Goal: Information Seeking & Learning: Stay updated

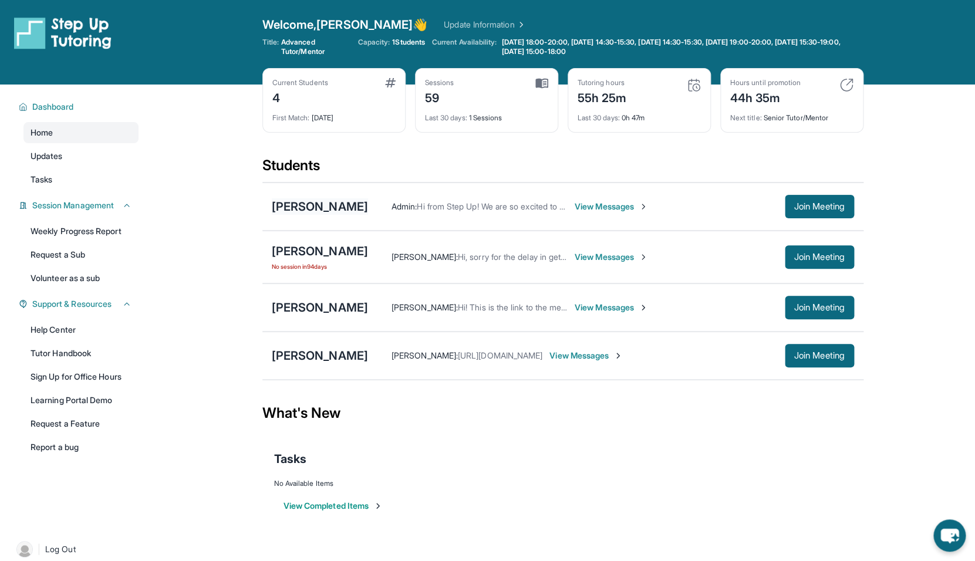
click at [360, 204] on div "[PERSON_NAME]" at bounding box center [320, 206] width 96 height 16
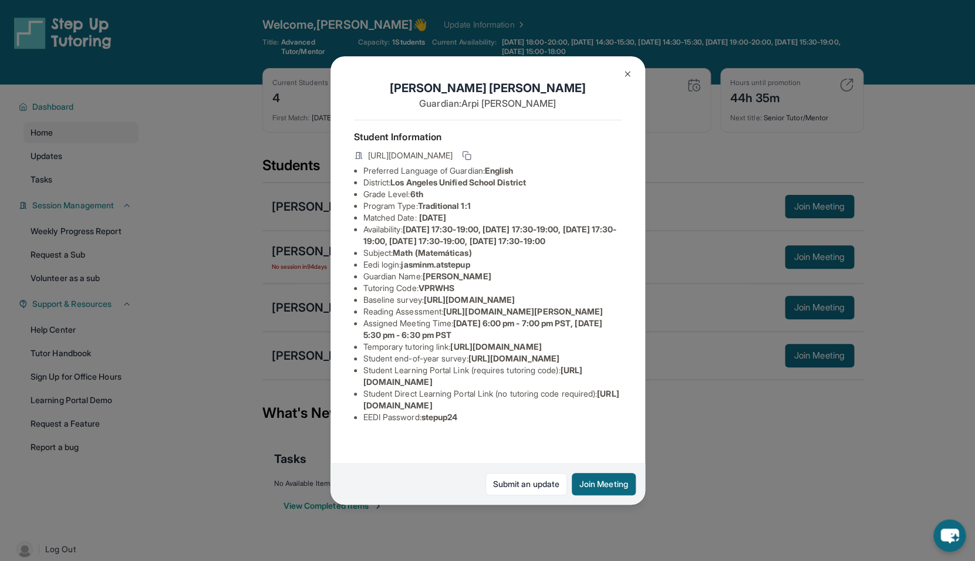
scroll to position [92, 0]
click at [628, 76] on img at bounding box center [627, 73] width 9 height 9
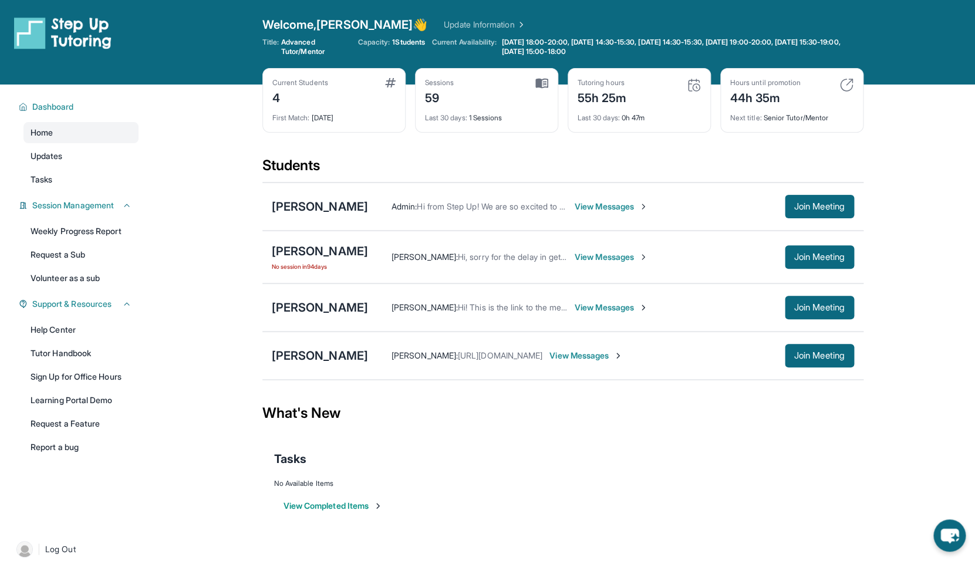
click at [704, 171] on div "Students" at bounding box center [562, 169] width 601 height 26
click at [345, 208] on div "[PERSON_NAME]" at bounding box center [320, 206] width 96 height 16
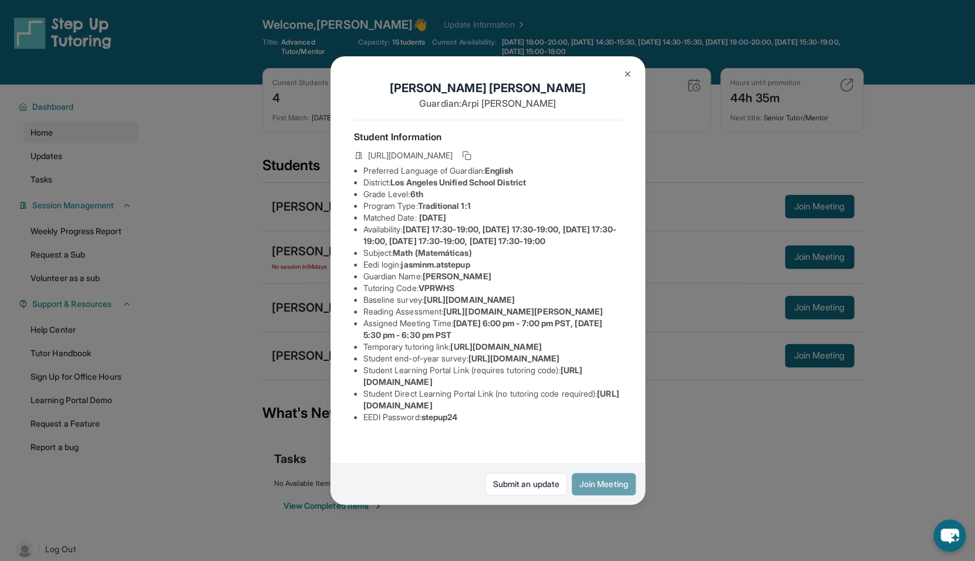
click at [581, 480] on button "Join Meeting" at bounding box center [604, 484] width 64 height 22
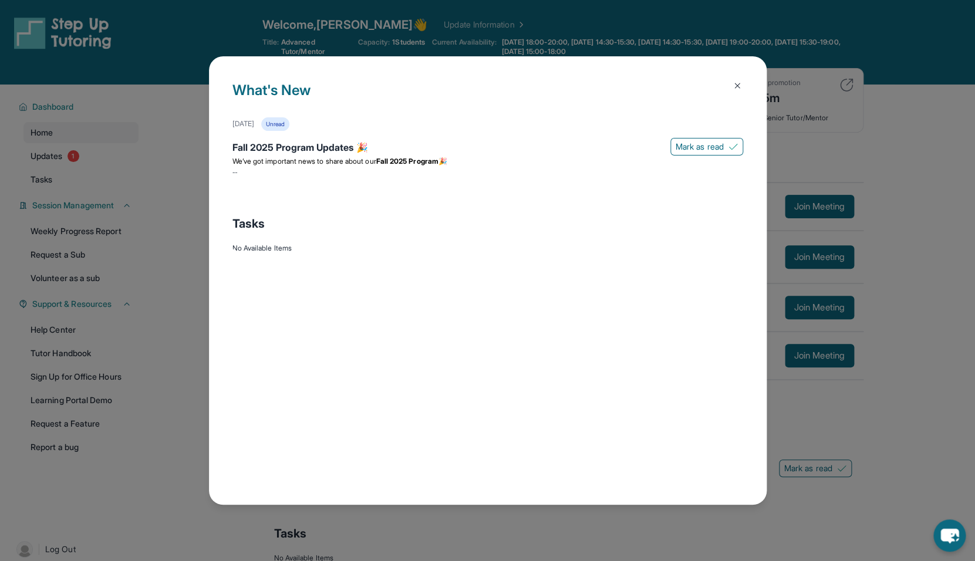
click at [735, 87] on img at bounding box center [737, 85] width 9 height 9
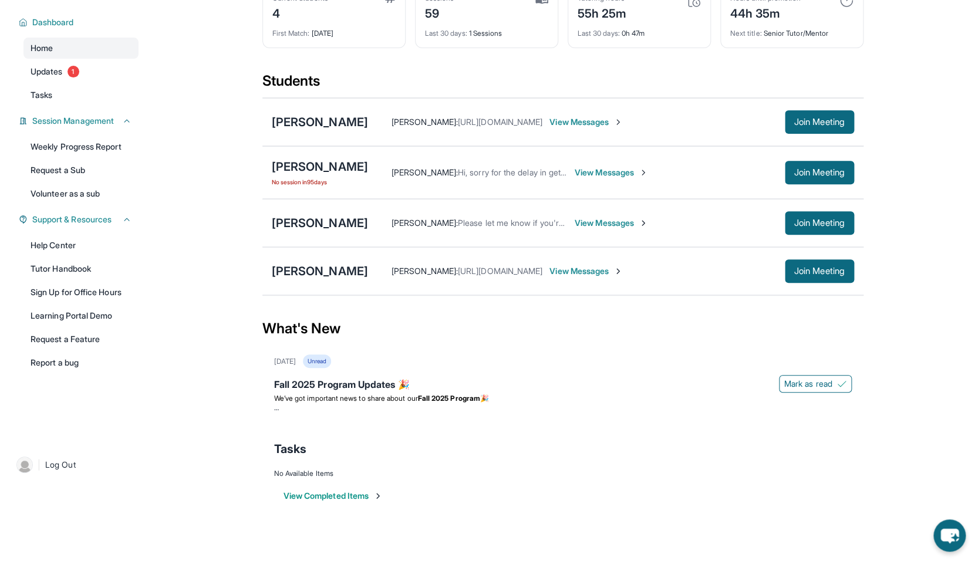
scroll to position [79, 0]
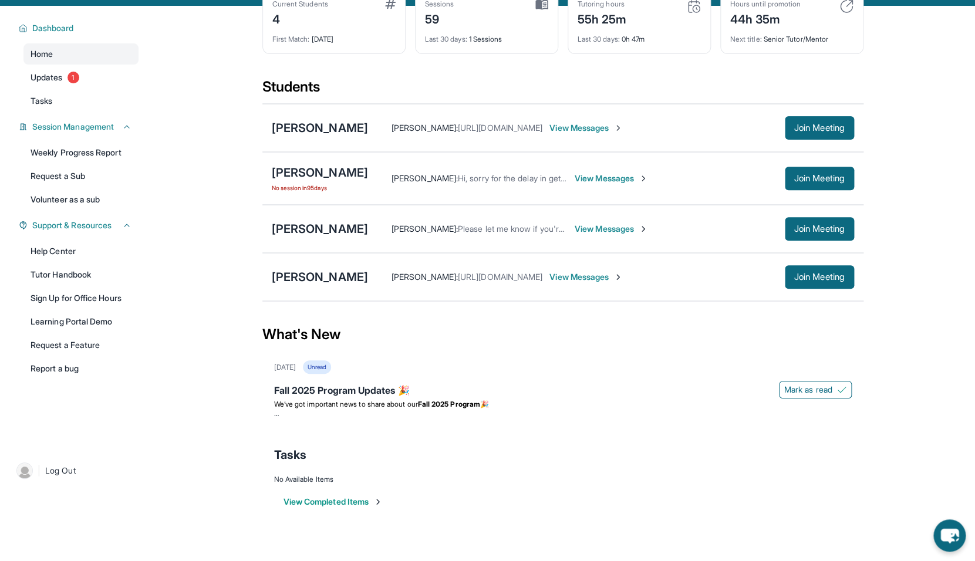
click at [860, 347] on div "What's New" at bounding box center [562, 335] width 601 height 52
click at [816, 136] on button "Join Meeting" at bounding box center [819, 127] width 69 height 23
click at [351, 129] on div "[PERSON_NAME]" at bounding box center [320, 128] width 96 height 16
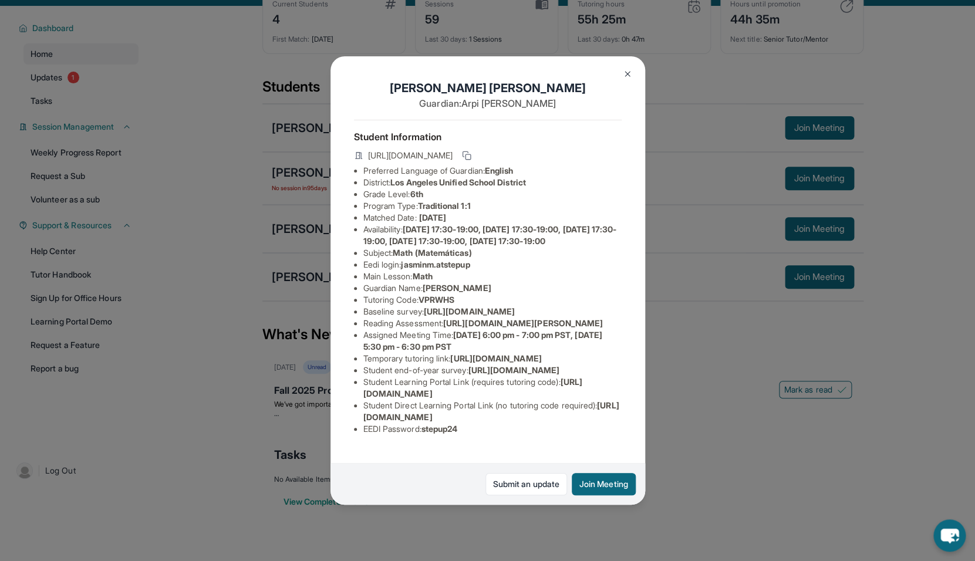
click at [694, 97] on div "Jasmin Martirosyan Guardian: Arpi Simonyan Student Information https://student-…" at bounding box center [487, 280] width 975 height 561
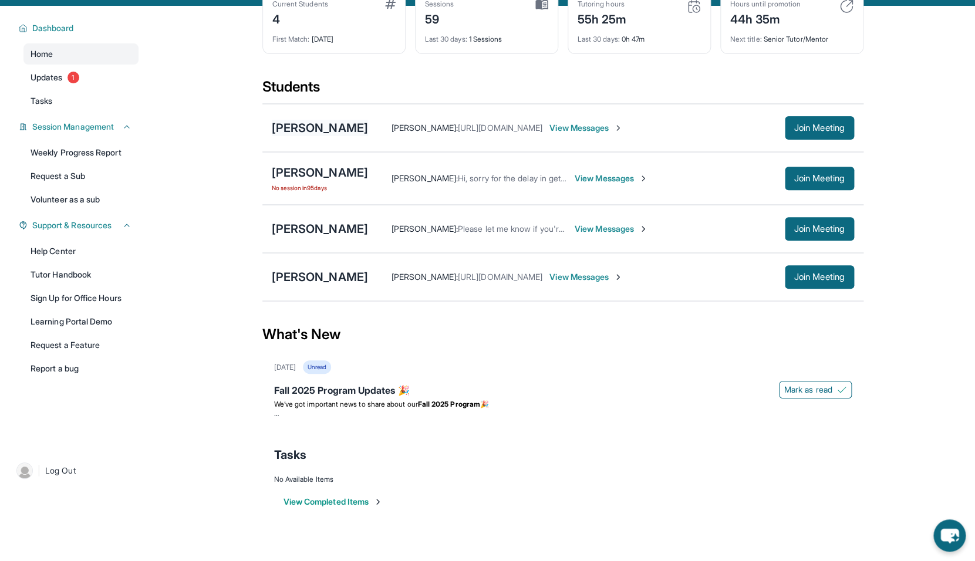
click at [362, 127] on div "[PERSON_NAME]" at bounding box center [320, 128] width 96 height 16
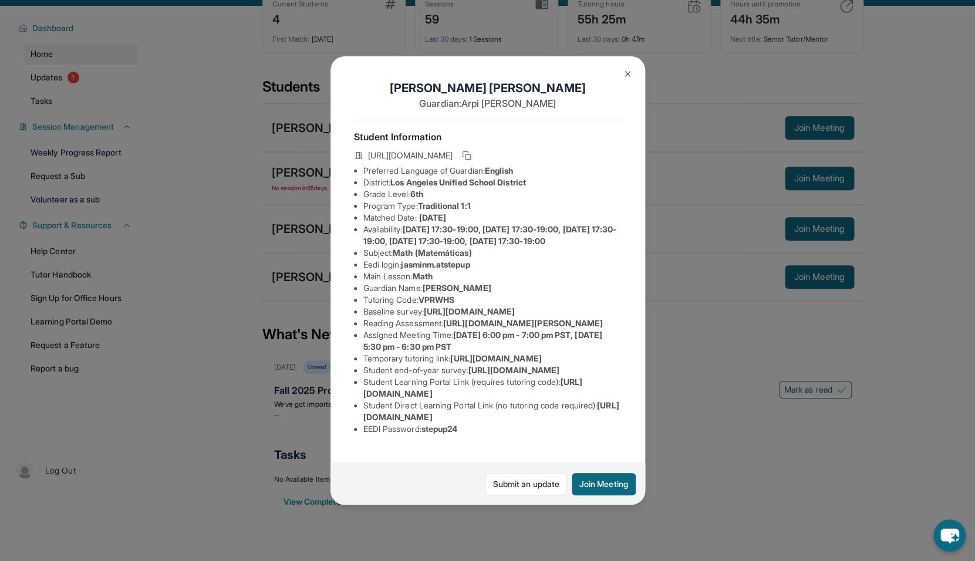
click at [770, 153] on div "Jasmin Martirosyan Guardian: Arpi Simonyan Student Information https://student-…" at bounding box center [487, 280] width 975 height 561
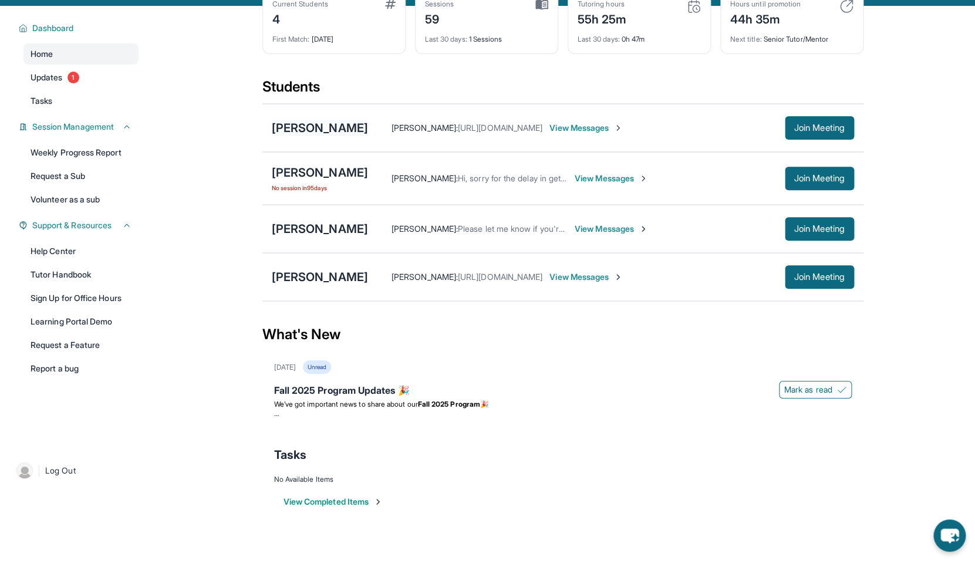
click at [356, 125] on div "[PERSON_NAME]" at bounding box center [320, 128] width 96 height 16
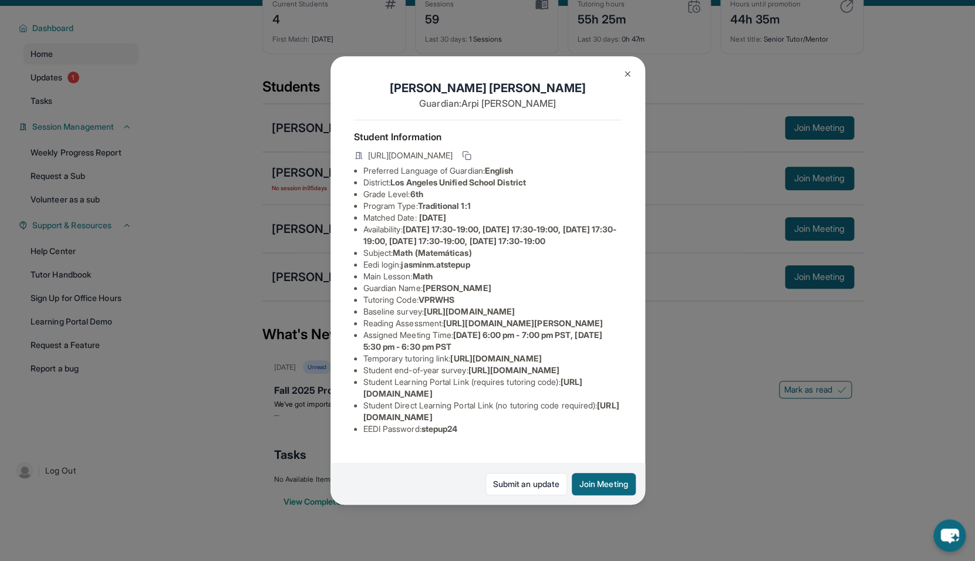
click at [487, 85] on h1 "Jasmin Martirosyan" at bounding box center [488, 88] width 268 height 16
copy h1 "Martirosyan"
click at [487, 85] on h1 "Jasmin Martirosyan" at bounding box center [488, 88] width 268 height 16
click at [686, 83] on div "Jasmin Martirosyan Guardian: Arpi Simonyan Student Information https://student-…" at bounding box center [487, 280] width 975 height 561
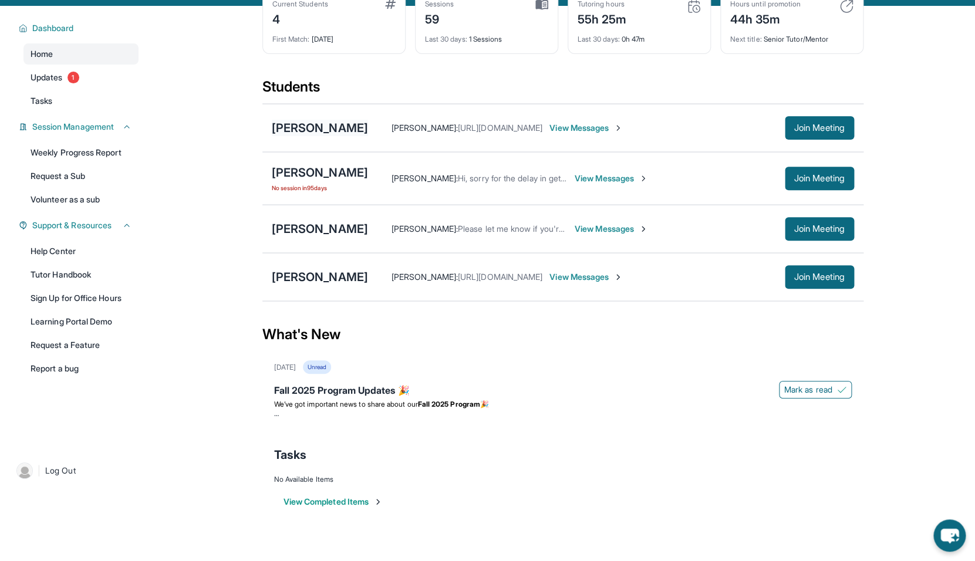
click at [338, 132] on div "[PERSON_NAME]" at bounding box center [320, 128] width 96 height 16
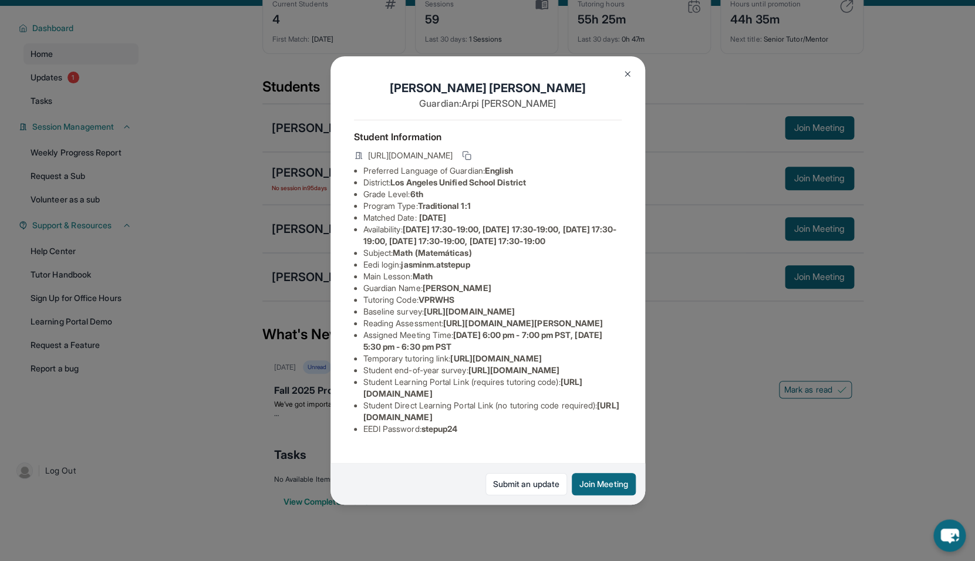
scroll to position [92, 413]
drag, startPoint x: 428, startPoint y: 231, endPoint x: 565, endPoint y: 256, distance: 139.6
click at [565, 256] on div "Jasmin Martirosyan Guardian: Arpi Simonyan Student Information https://student-…" at bounding box center [488, 280] width 315 height 449
copy li "https://airtable.com/apprlfn8WjpjBUn2G/shrK0QR6AaNyG5psY?prefill_Type%20of%20Fo…"
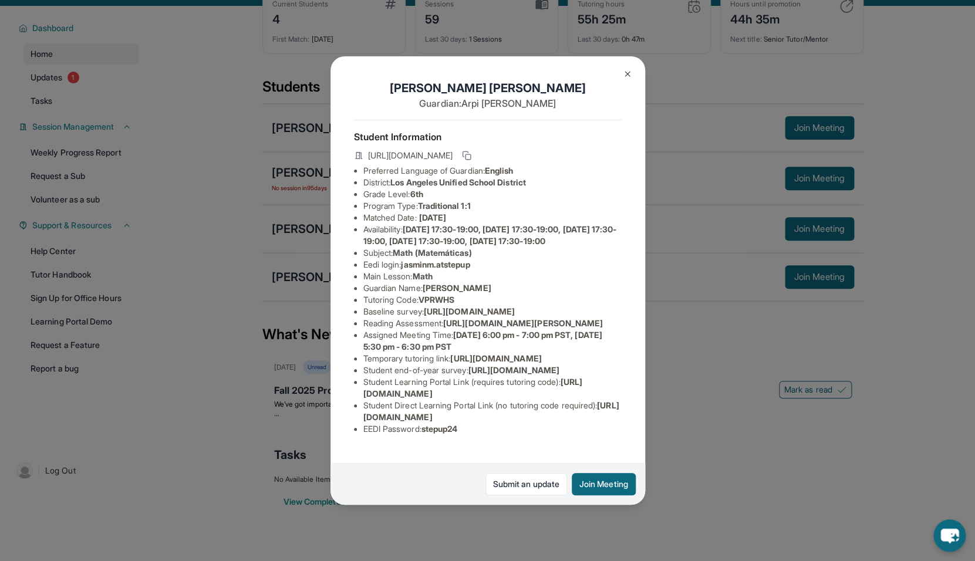
click at [515, 306] on span "https://airtable.com/apprlfn8WjpjBUn2G/shrK0QR6AaNyG5psY?prefill_Type%20of%20Fo…" at bounding box center [469, 311] width 91 height 10
click at [634, 68] on button at bounding box center [627, 73] width 23 height 23
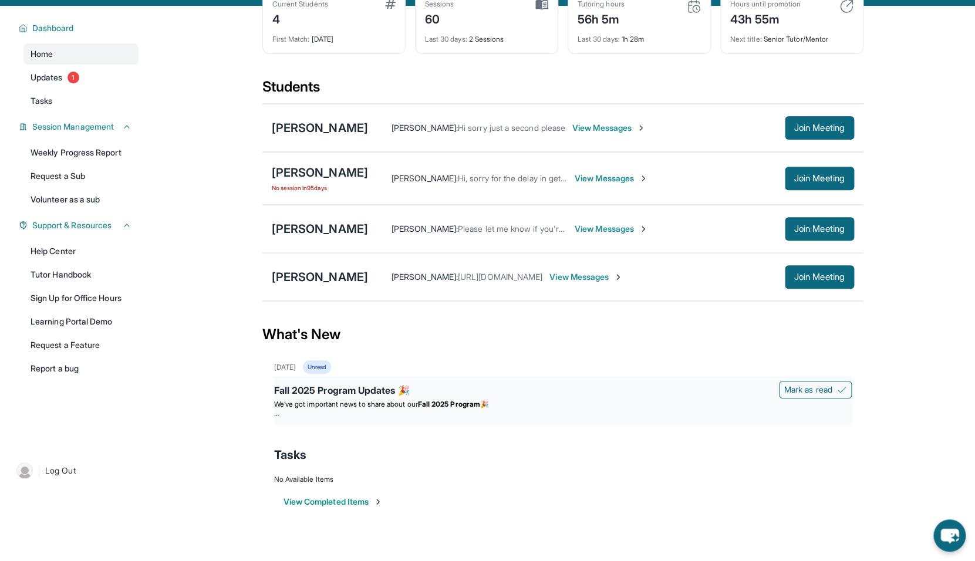
click at [427, 395] on div "Fall 2025 Program Updates 🎉" at bounding box center [563, 391] width 578 height 16
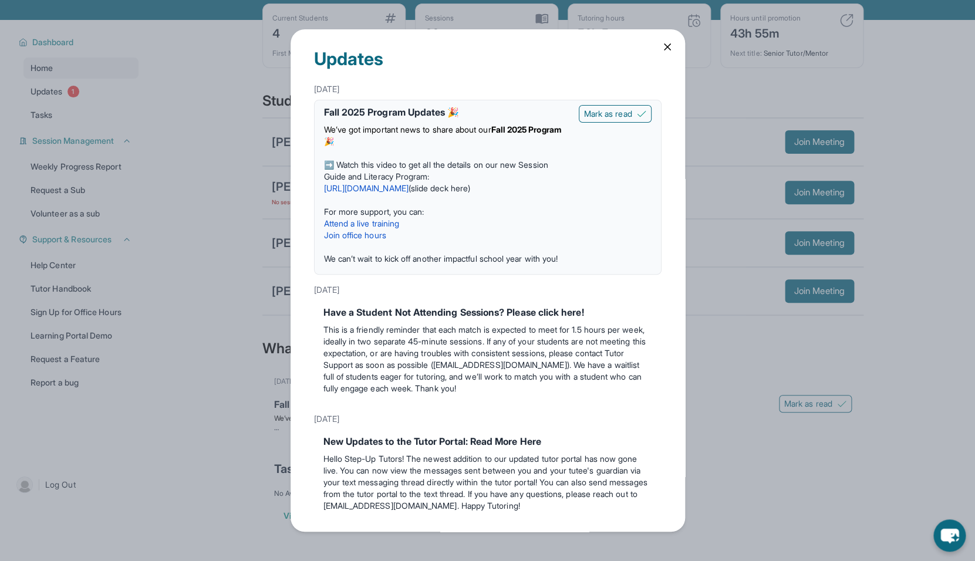
scroll to position [64, 0]
click at [592, 119] on span "Mark as read" at bounding box center [608, 114] width 48 height 12
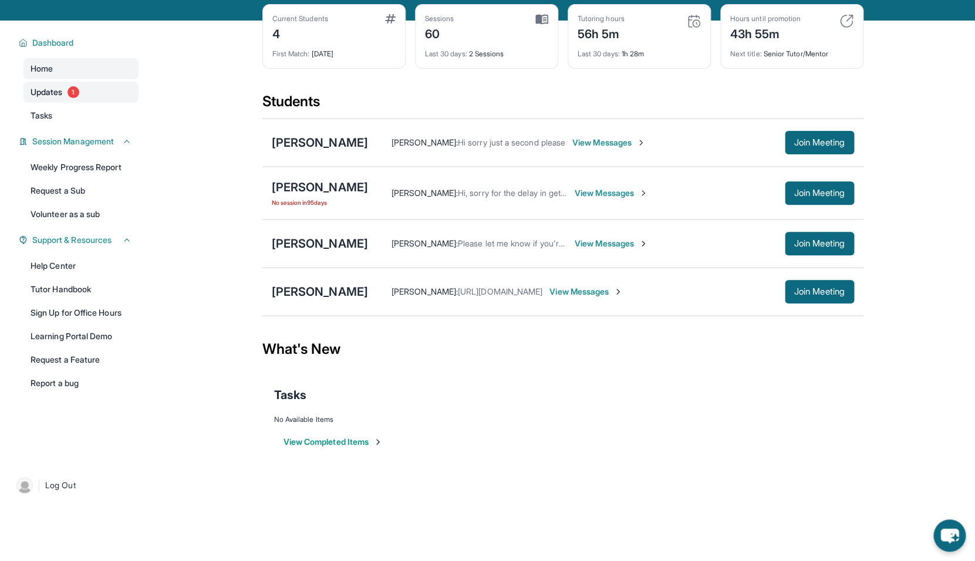
click at [64, 88] on link "Updates 1" at bounding box center [80, 92] width 115 height 21
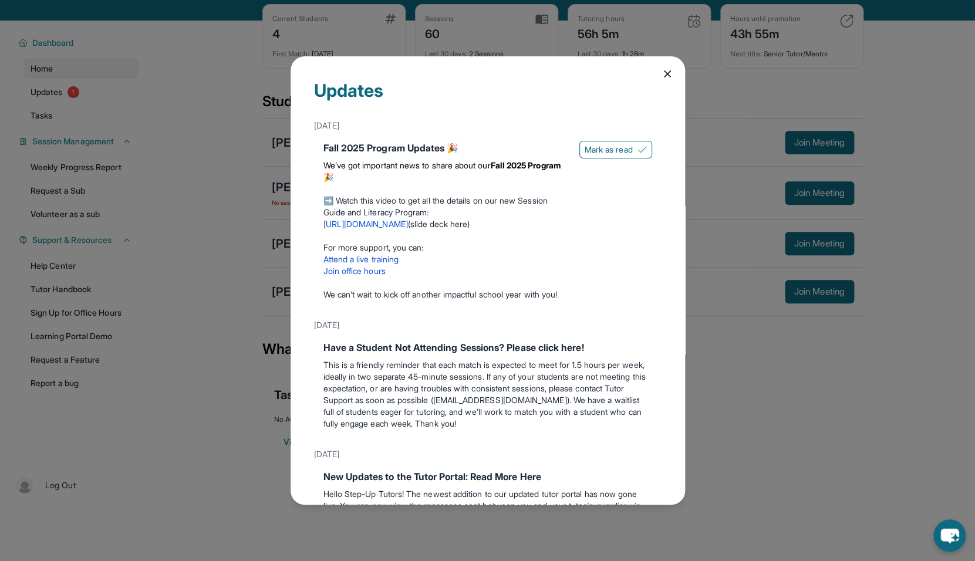
click at [375, 220] on link "https://youtu.be/1HzYHlAD1Mg" at bounding box center [366, 224] width 85 height 10
click at [791, 80] on div "Updates September 12th Fall 2025 Program Updates 🎉 We’ve got important news to …" at bounding box center [487, 280] width 975 height 561
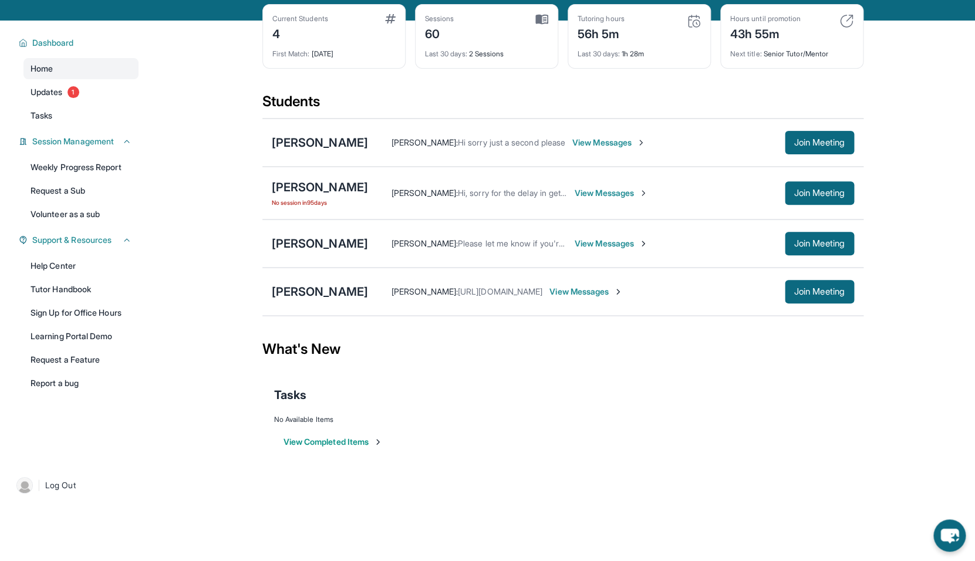
scroll to position [0, 0]
